Goal: Information Seeking & Learning: Learn about a topic

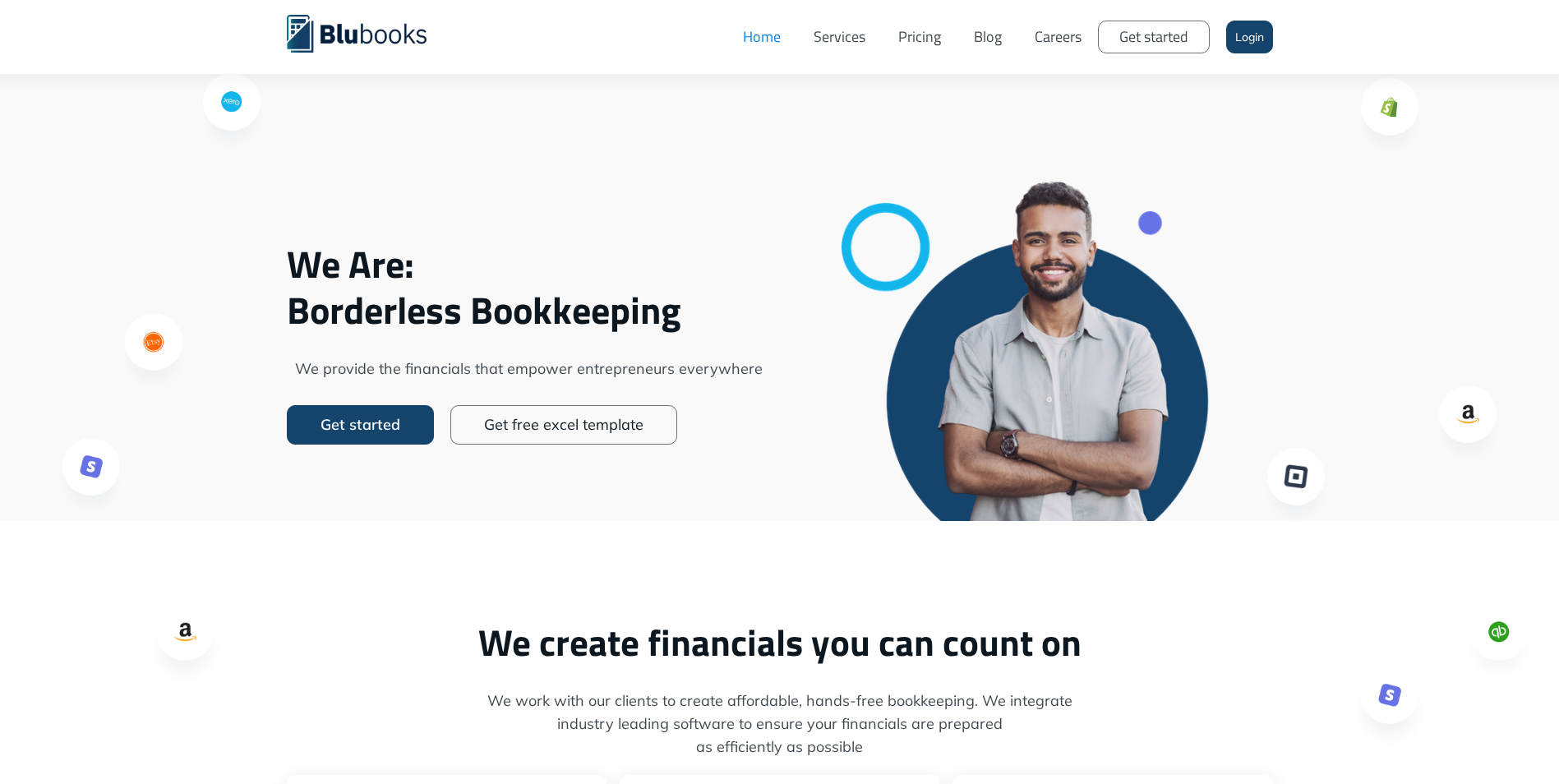
click at [911, 36] on link "Pricing" at bounding box center [919, 37] width 76 height 49
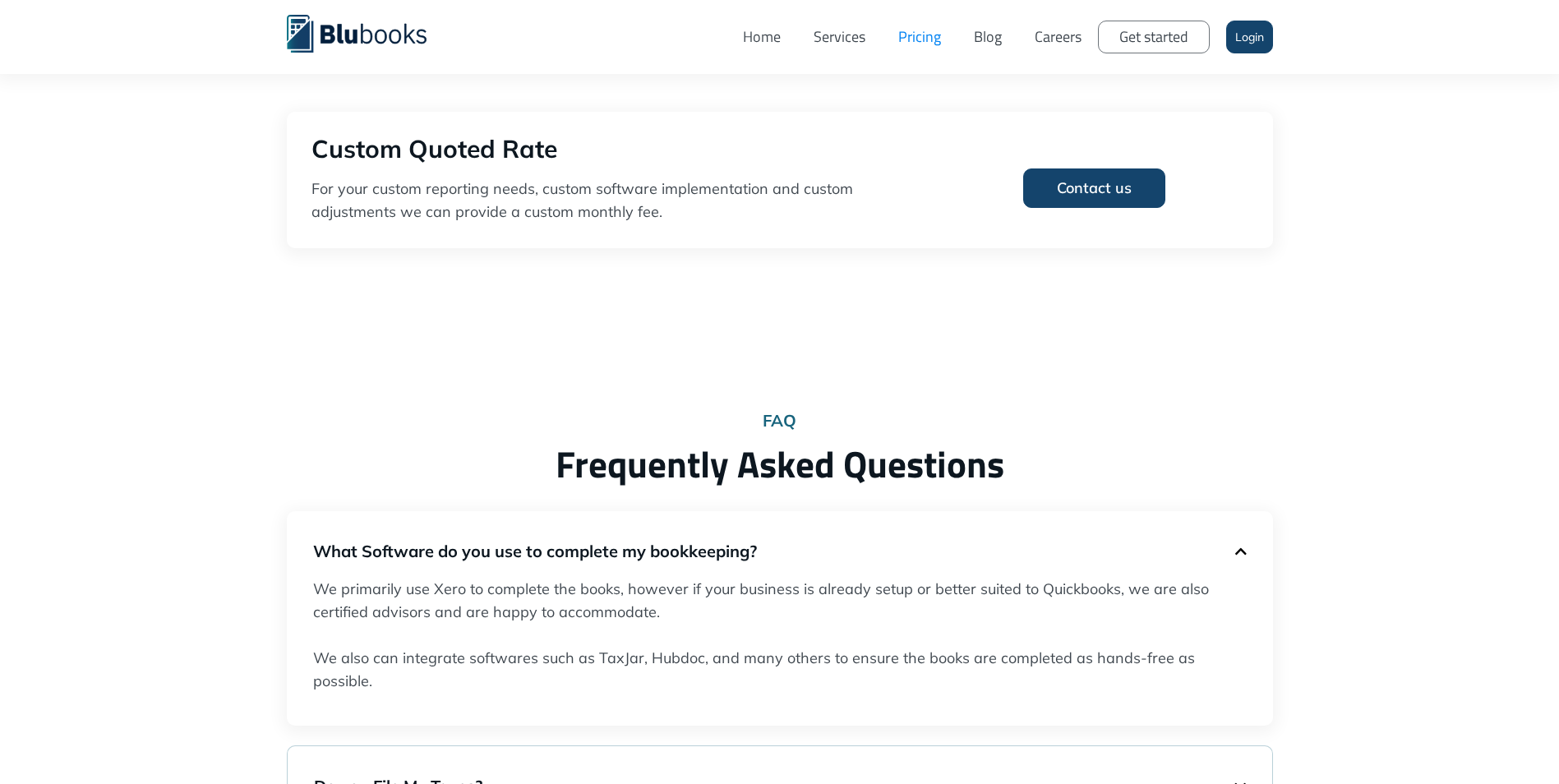
scroll to position [1150, 0]
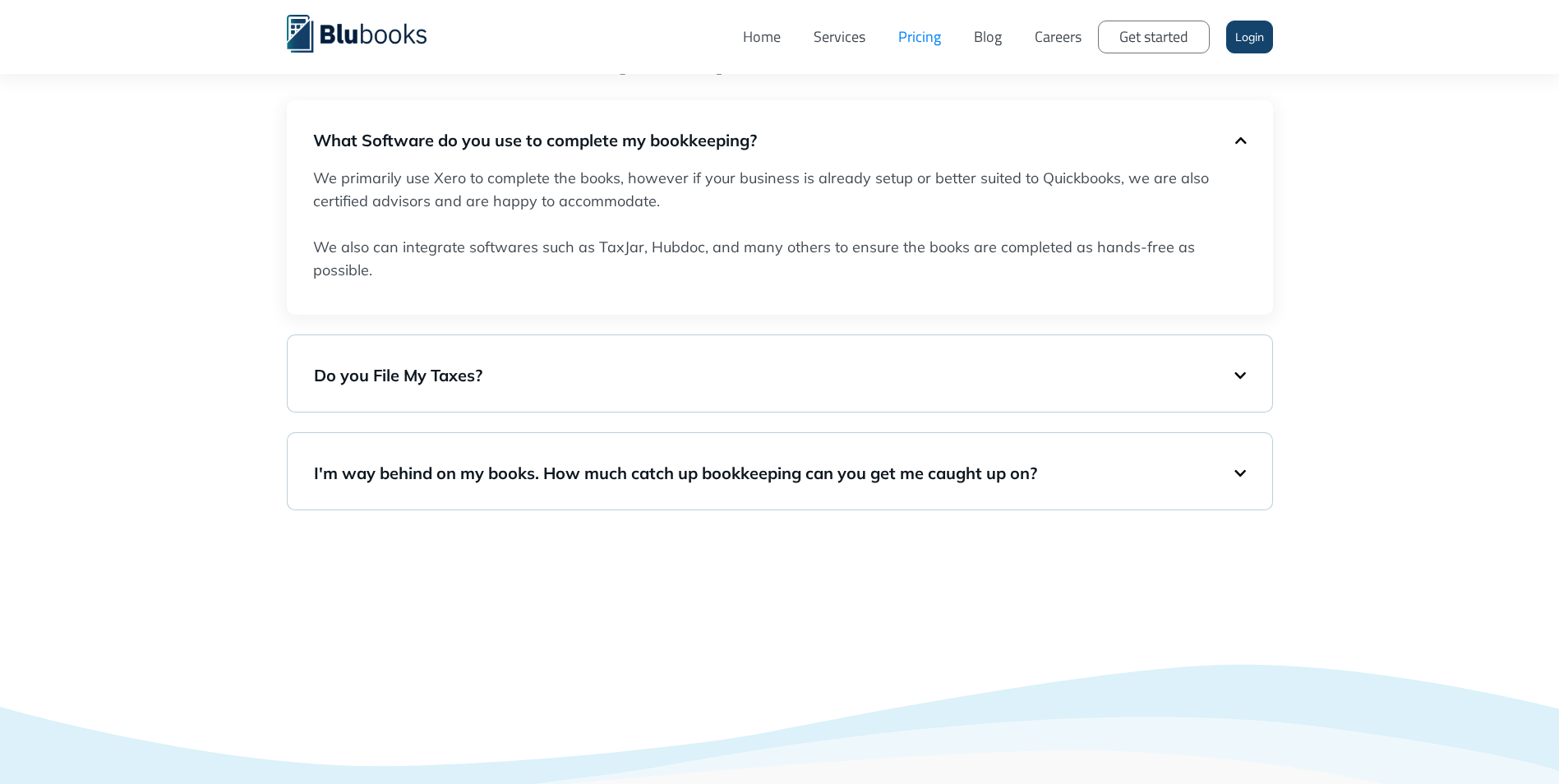
click at [435, 378] on h5 "Do you File My Taxes?" at bounding box center [774, 375] width 921 height 23
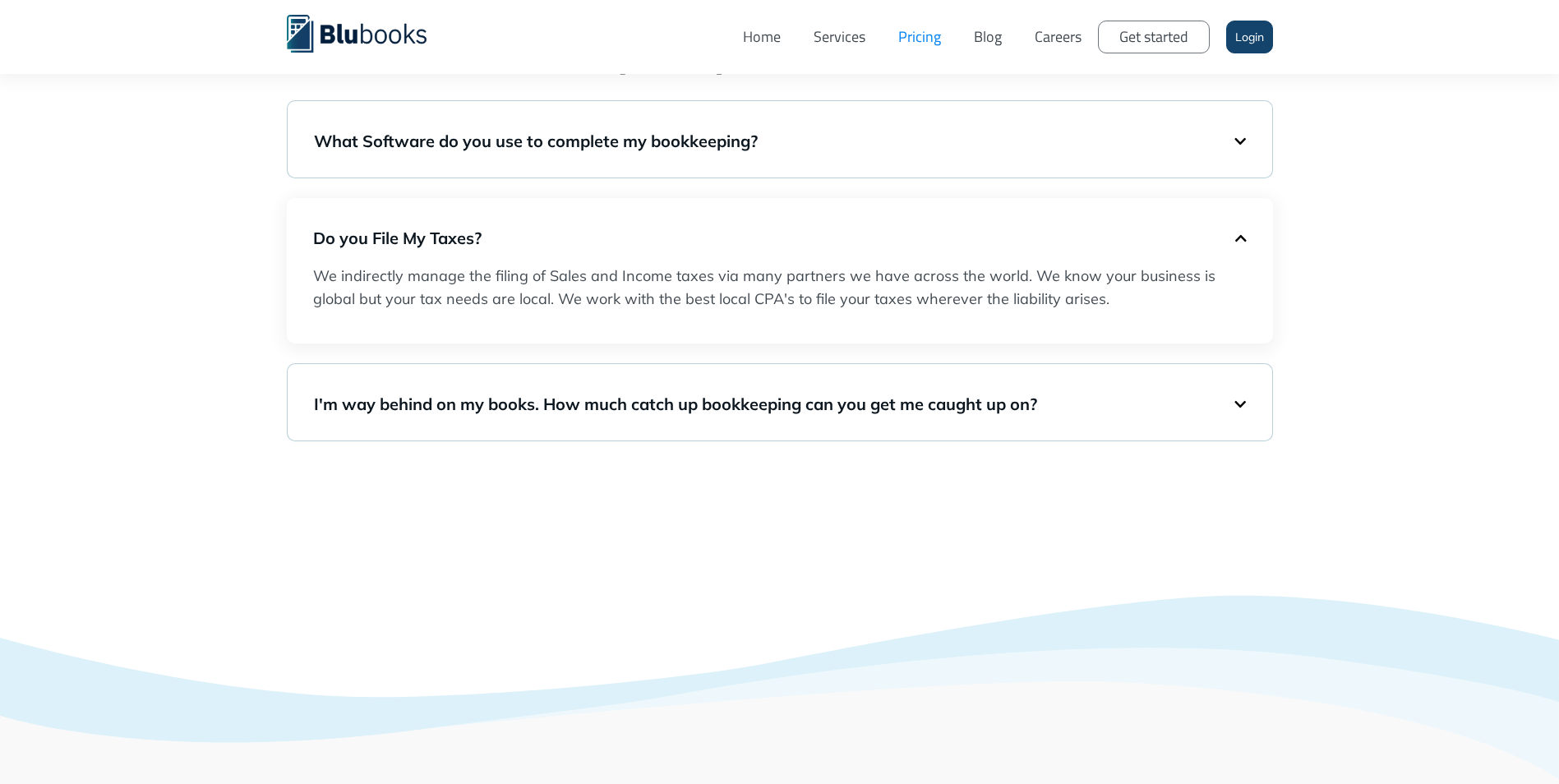
click at [493, 234] on h5 "Do you File My Taxes?" at bounding box center [773, 238] width 922 height 23
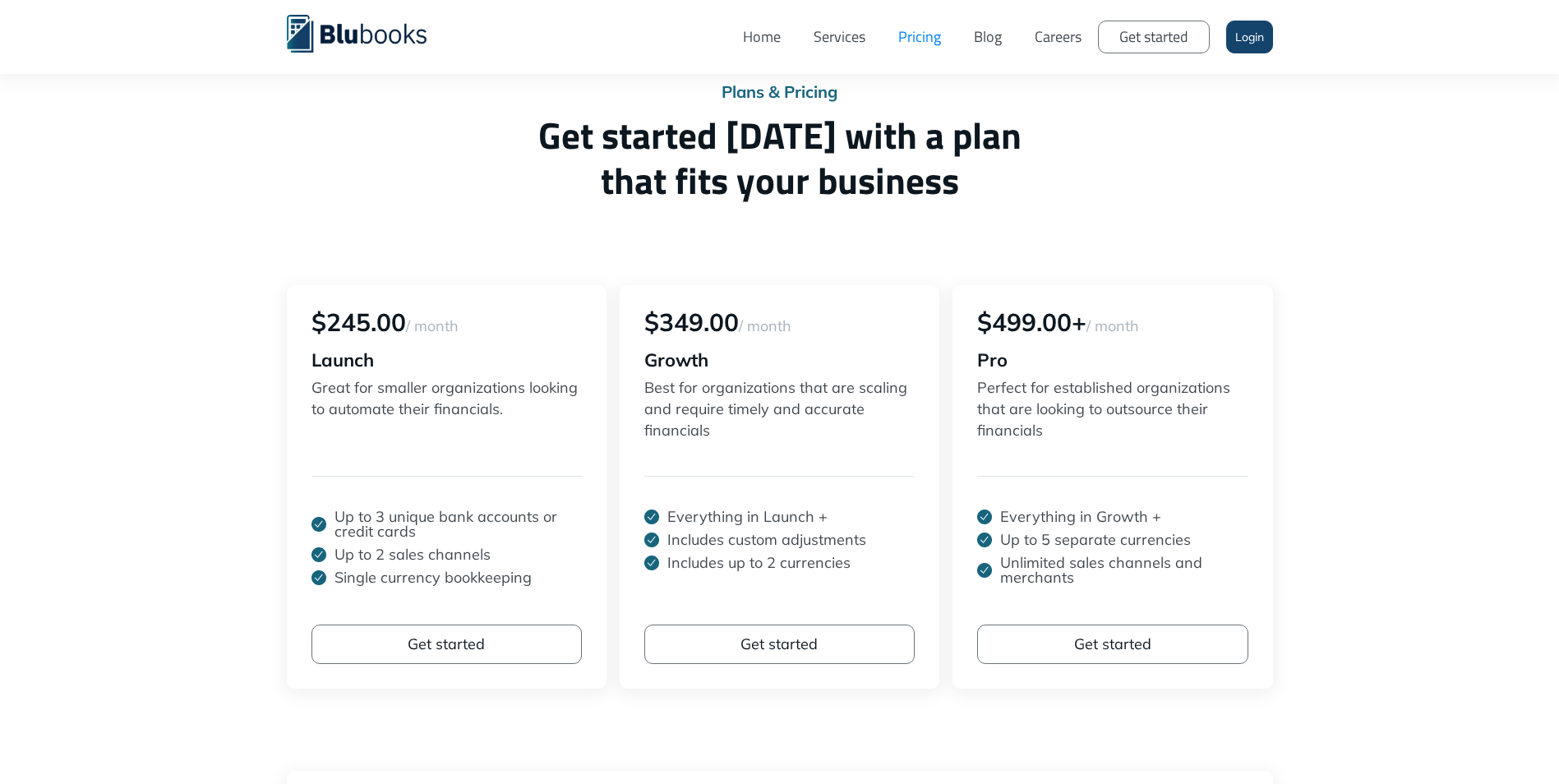
scroll to position [0, 0]
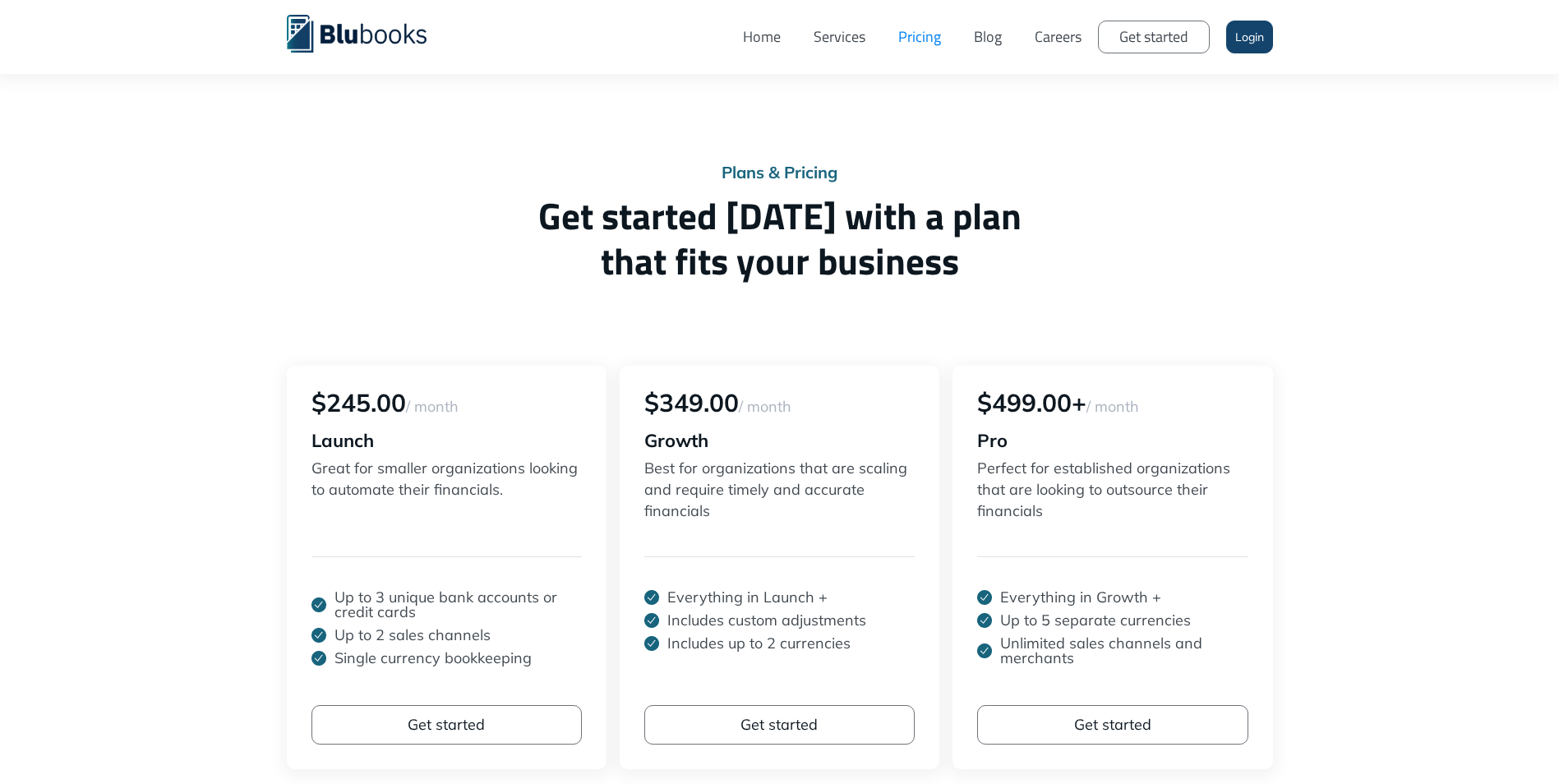
drag, startPoint x: 460, startPoint y: 612, endPoint x: 462, endPoint y: 624, distance: 12.2
click at [460, 612] on p "Up to 3 unique bank accounts or credit cards" at bounding box center [458, 604] width 247 height 29
click at [462, 628] on p "Up to 2 sales channels" at bounding box center [412, 635] width 156 height 15
click at [834, 35] on link "Services" at bounding box center [839, 37] width 85 height 49
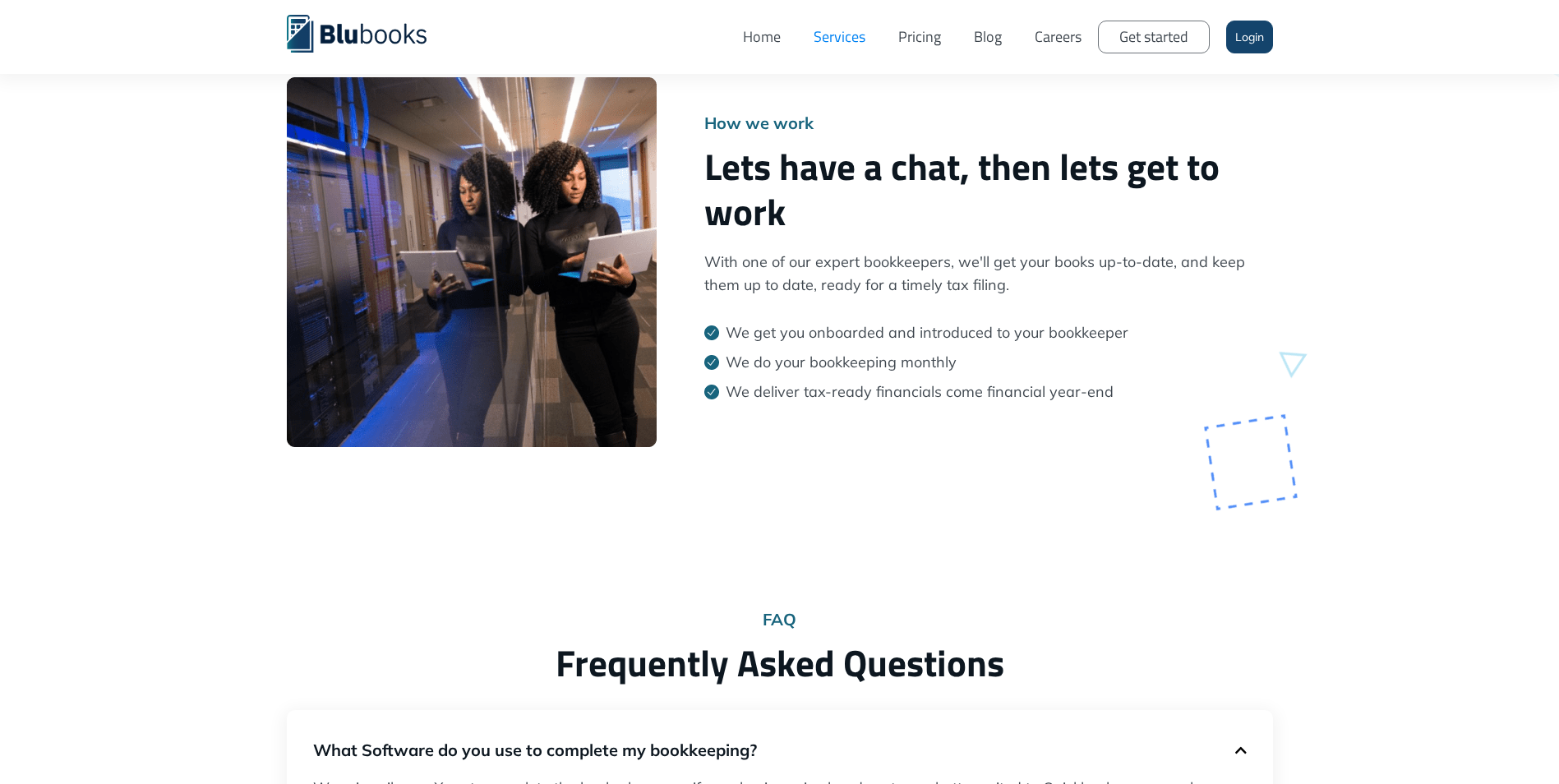
scroll to position [2219, 0]
